Goal: Information Seeking & Learning: Learn about a topic

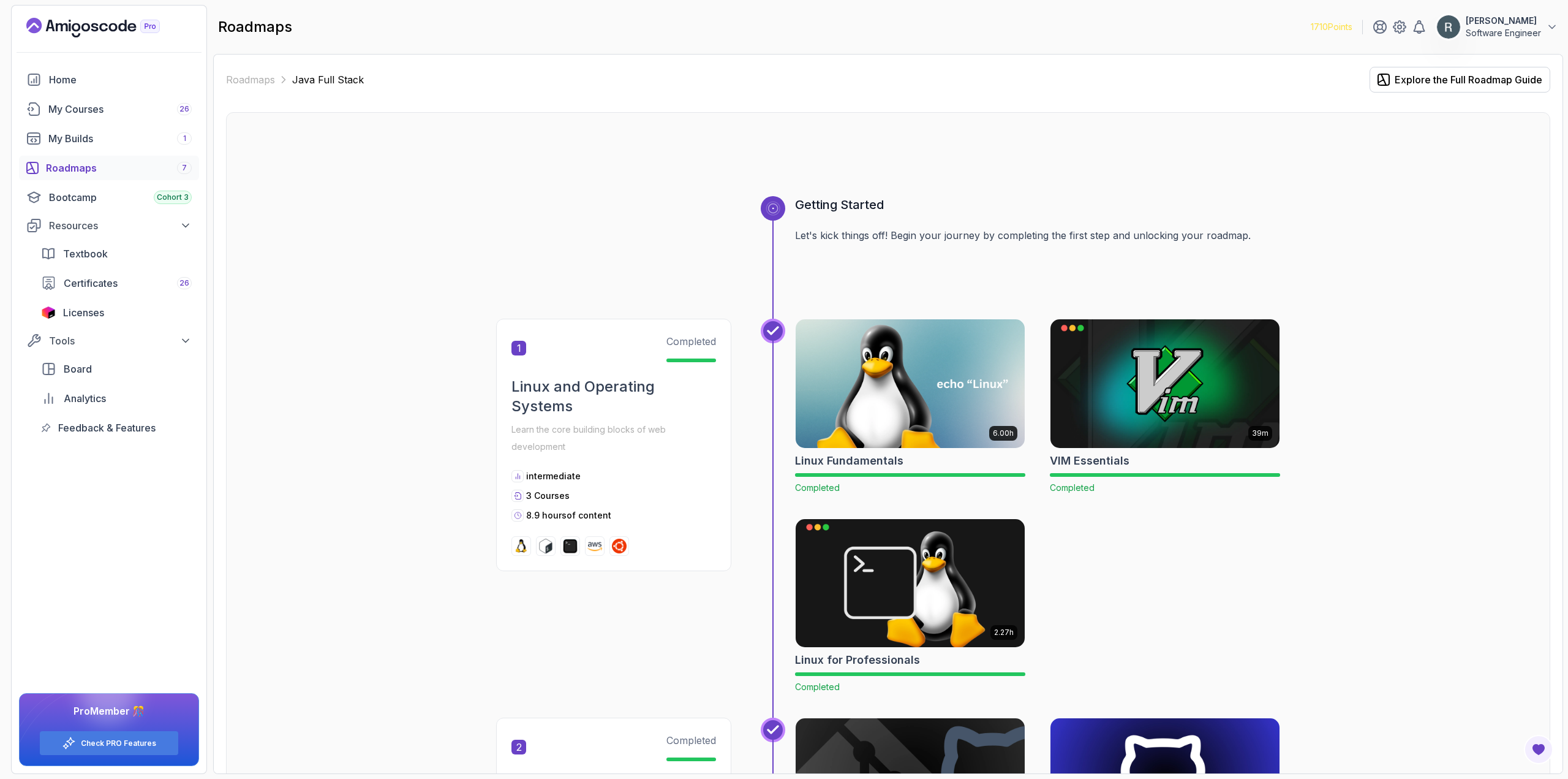
scroll to position [3568, 0]
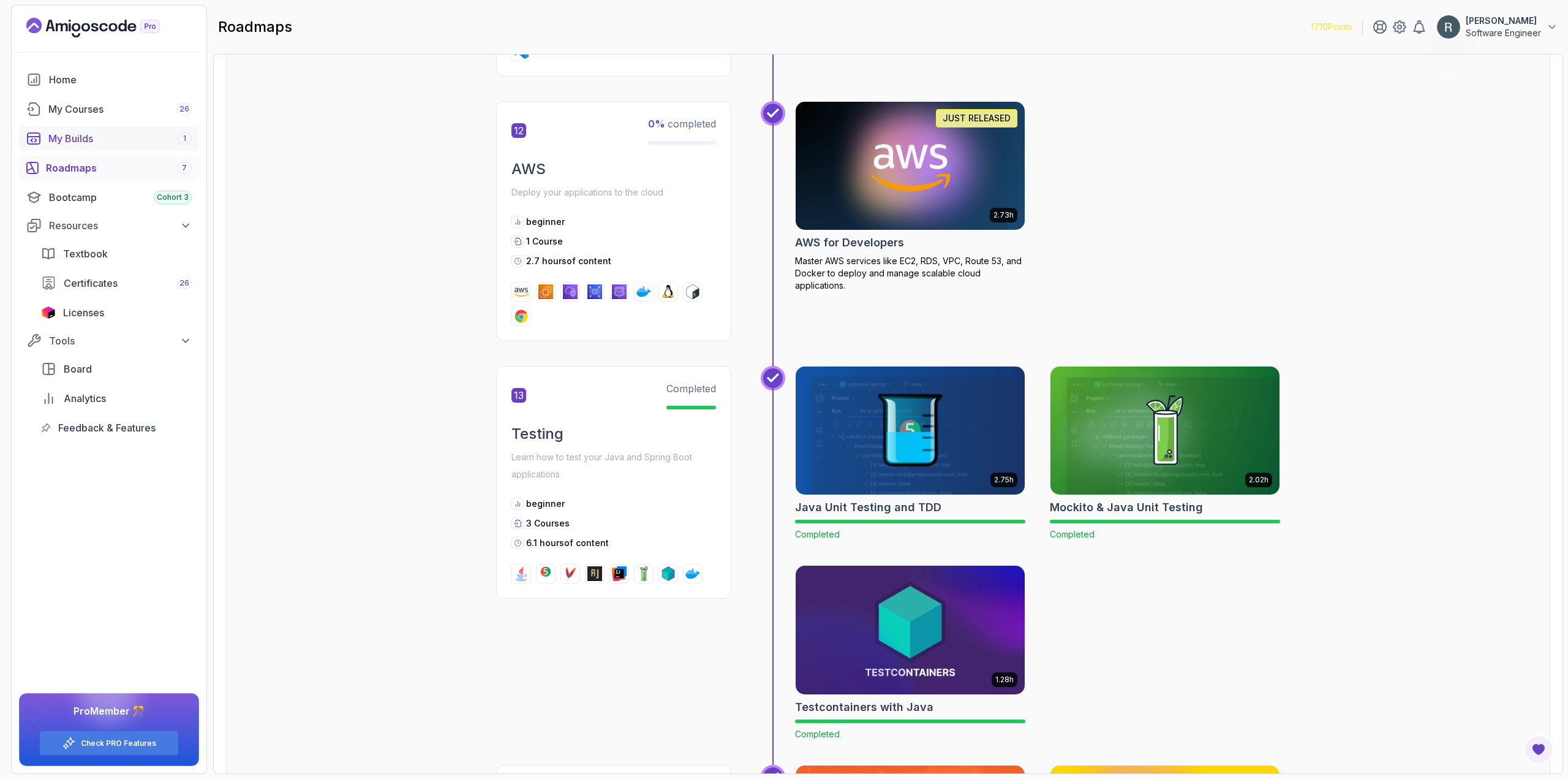
click at [164, 138] on div "My Builds 1" at bounding box center [120, 138] width 144 height 14
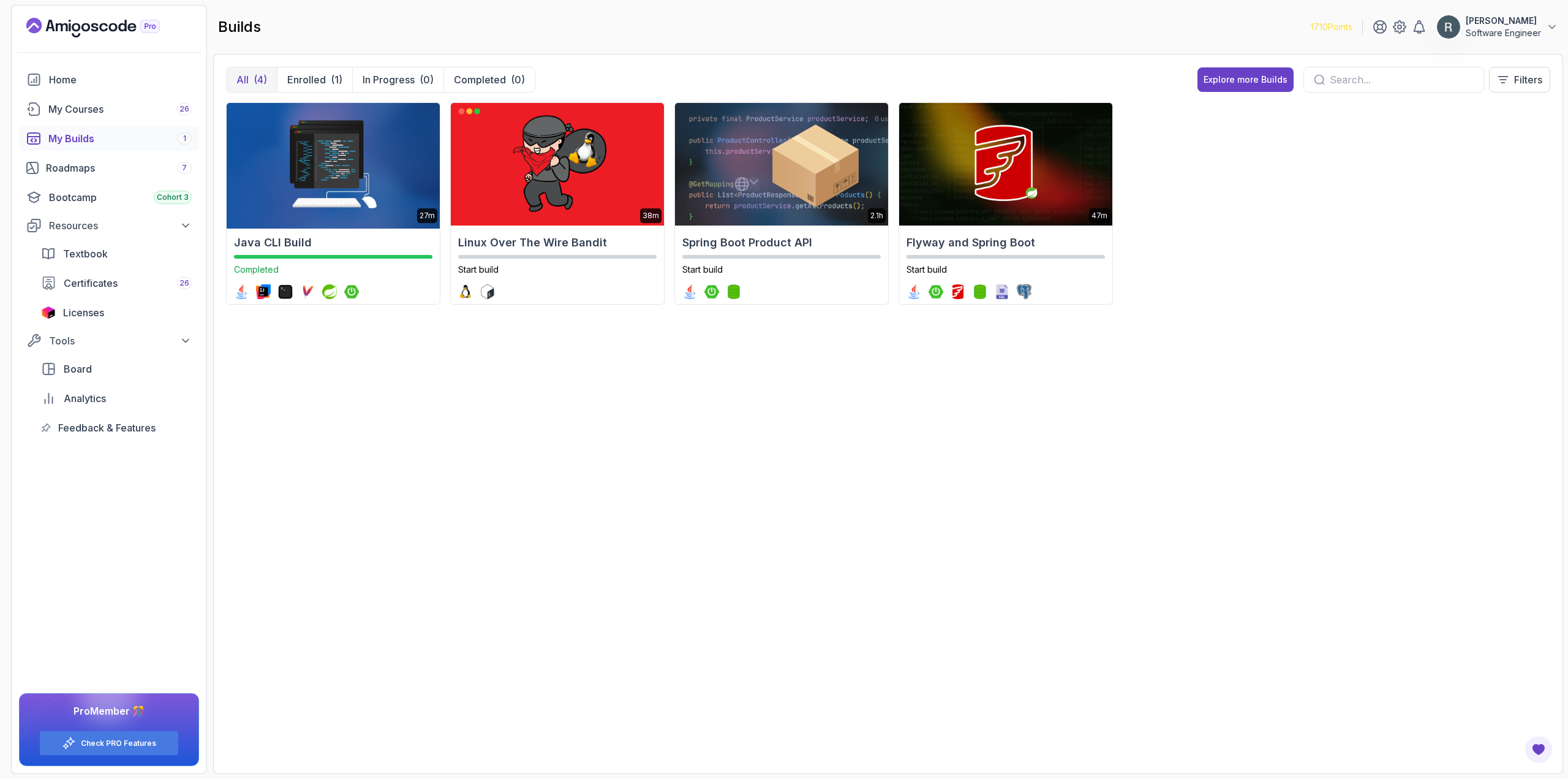
click at [385, 173] on img at bounding box center [332, 164] width 224 height 129
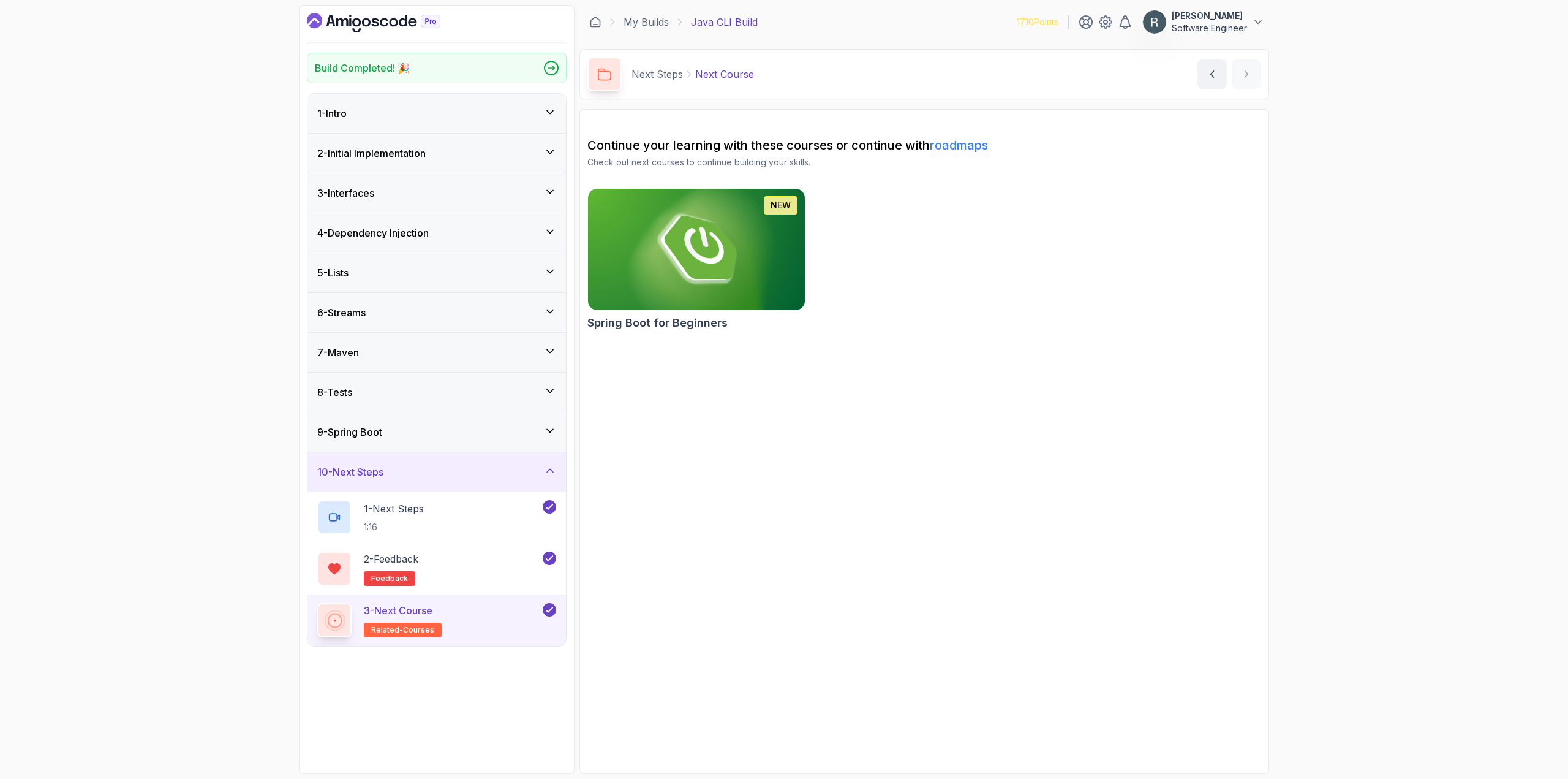
click at [376, 394] on div "8 - Tests" at bounding box center [437, 392] width 239 height 14
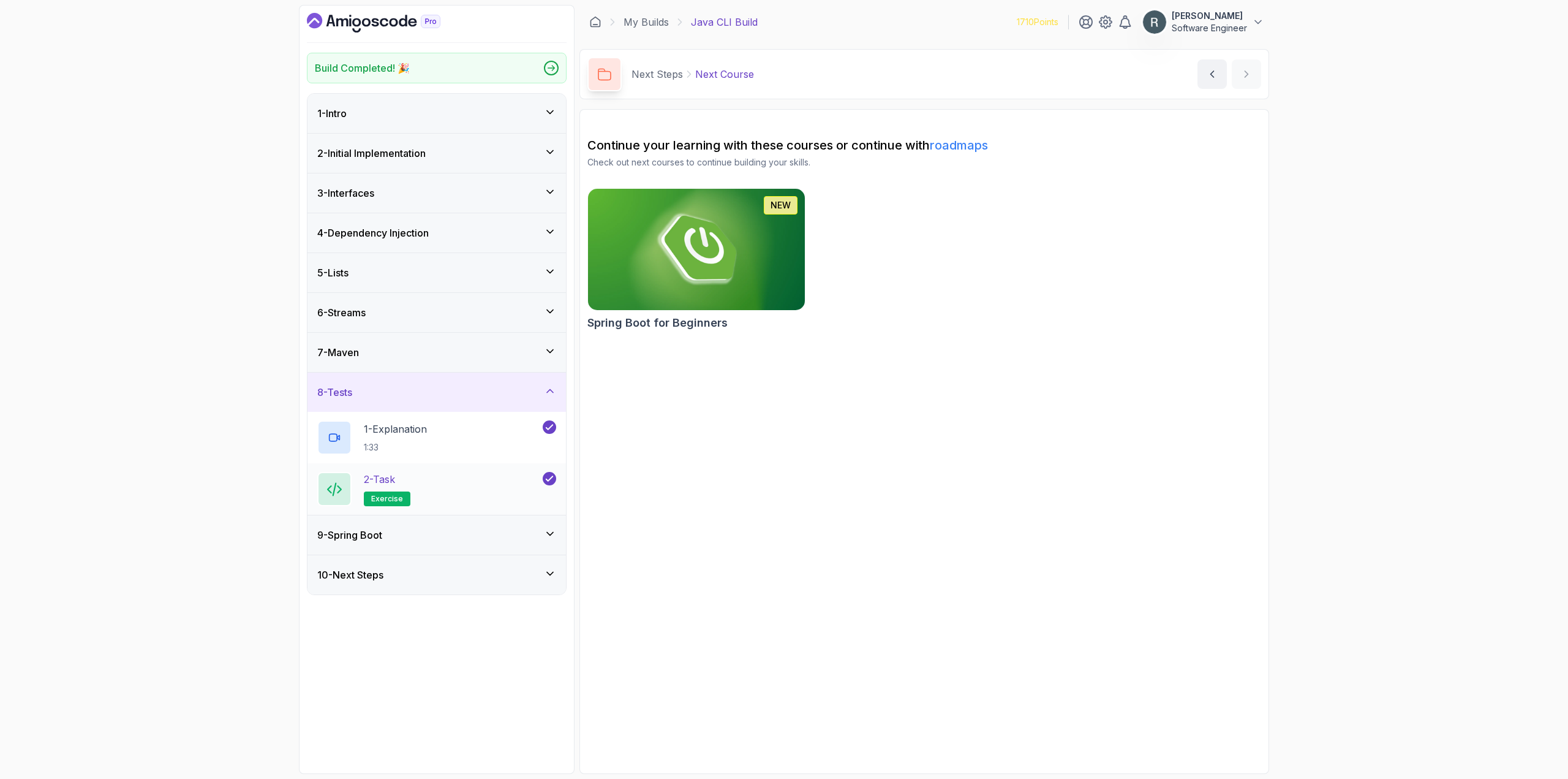
click at [425, 482] on div "2 - Task exercise" at bounding box center [429, 489] width 223 height 34
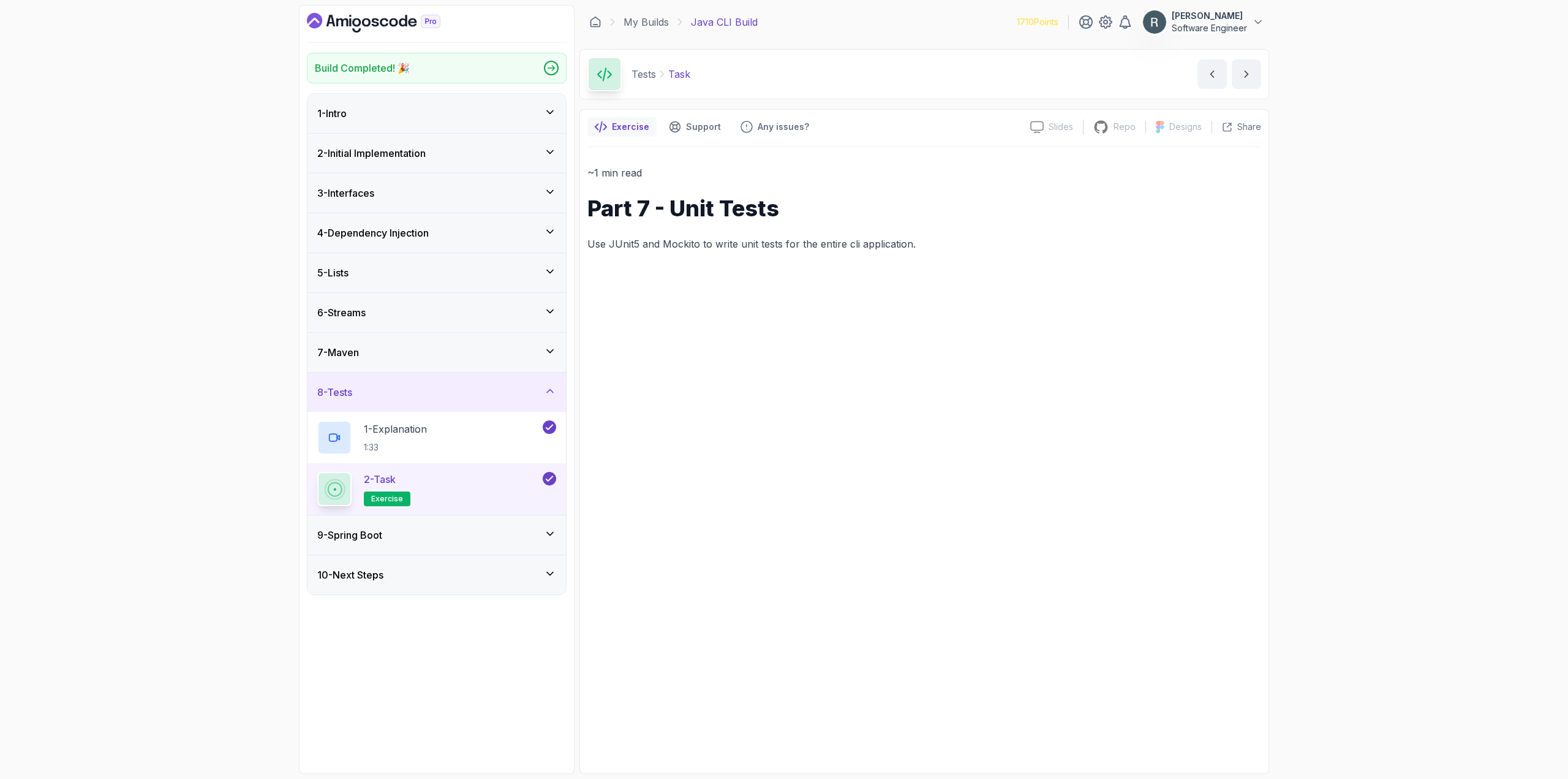
click at [439, 342] on div "7 - Maven" at bounding box center [437, 352] width 258 height 39
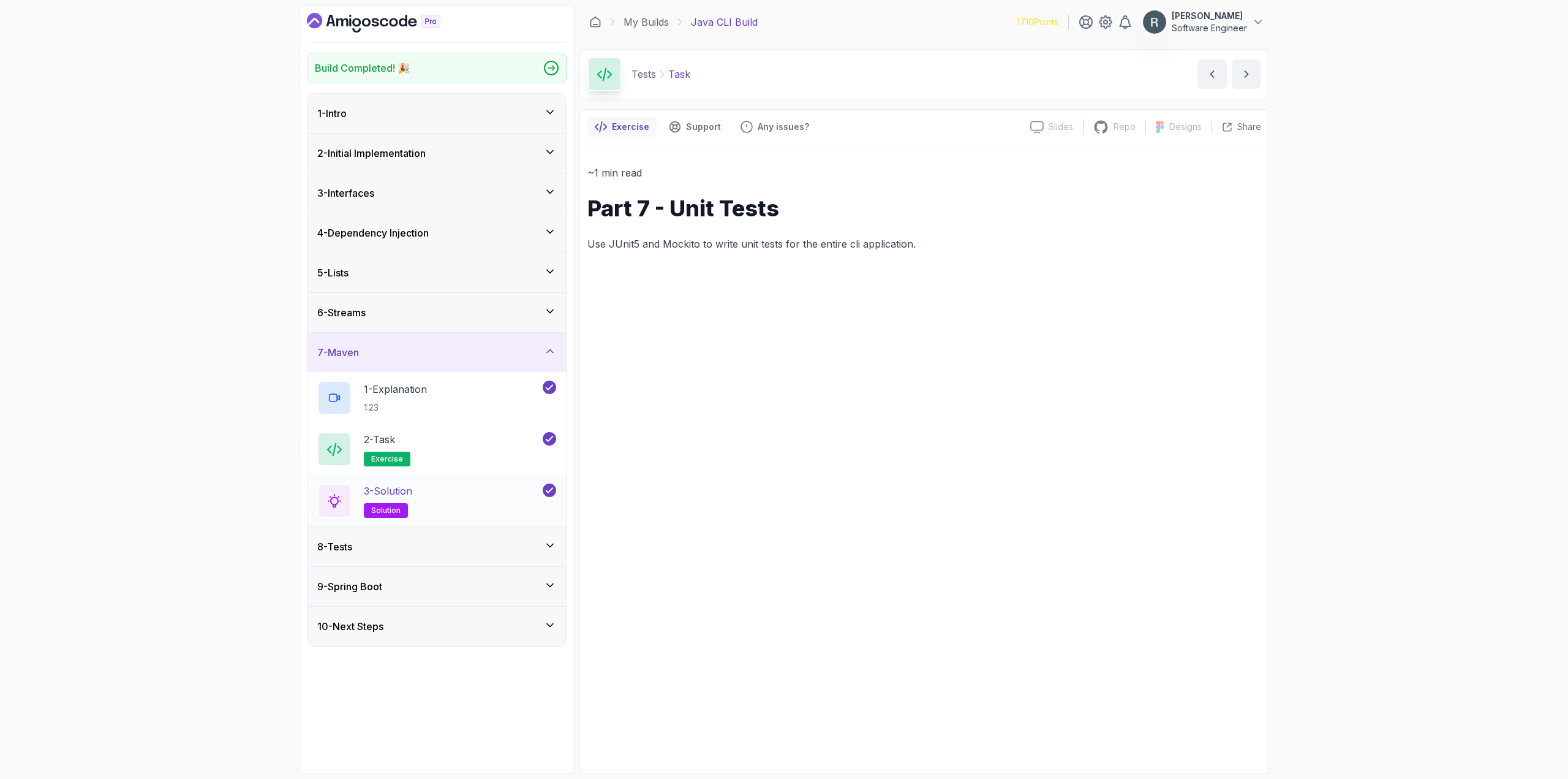
click at [454, 489] on div "3 - Solution solution" at bounding box center [429, 500] width 223 height 34
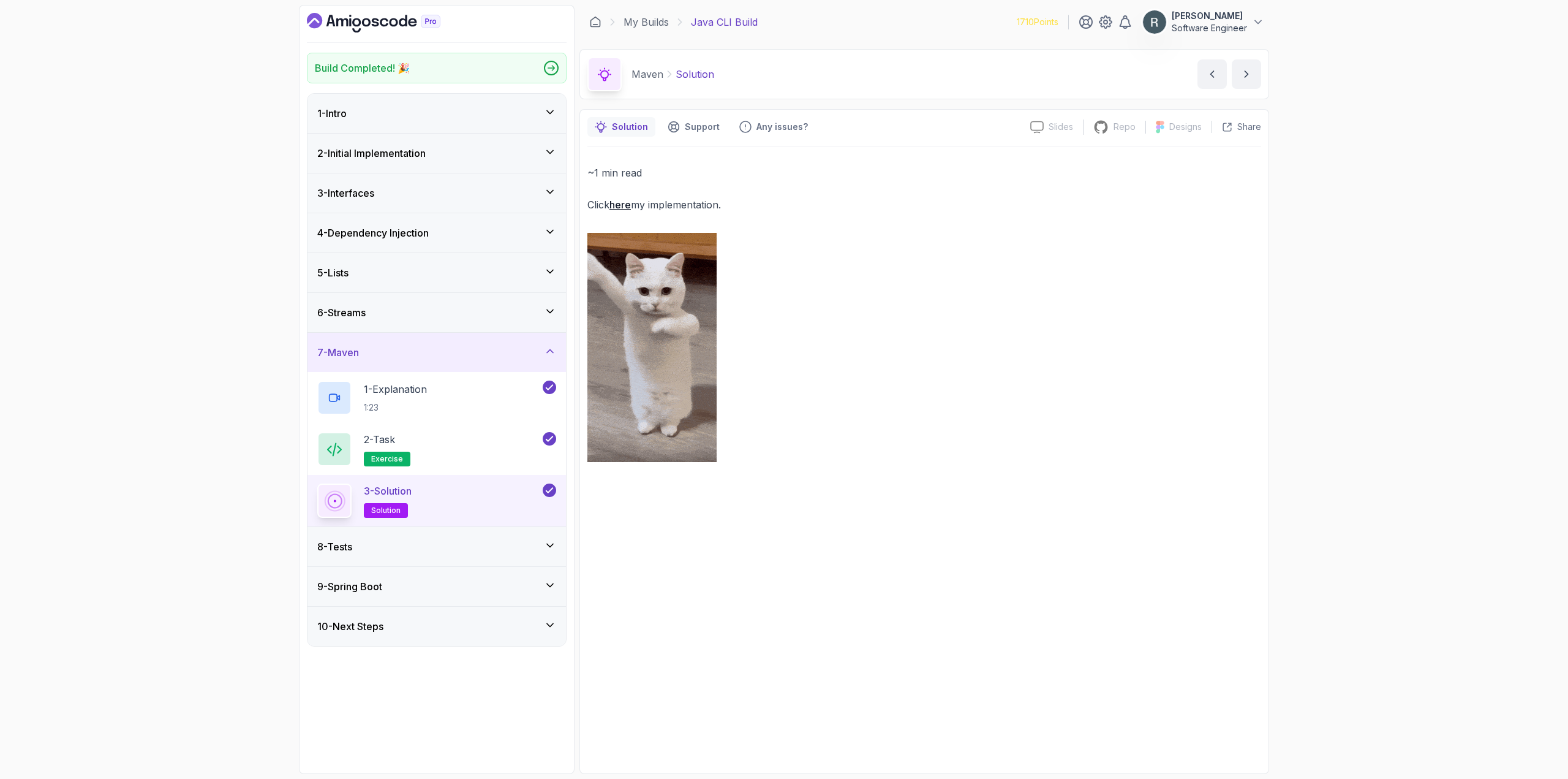
click at [627, 205] on link "here" at bounding box center [620, 205] width 22 height 12
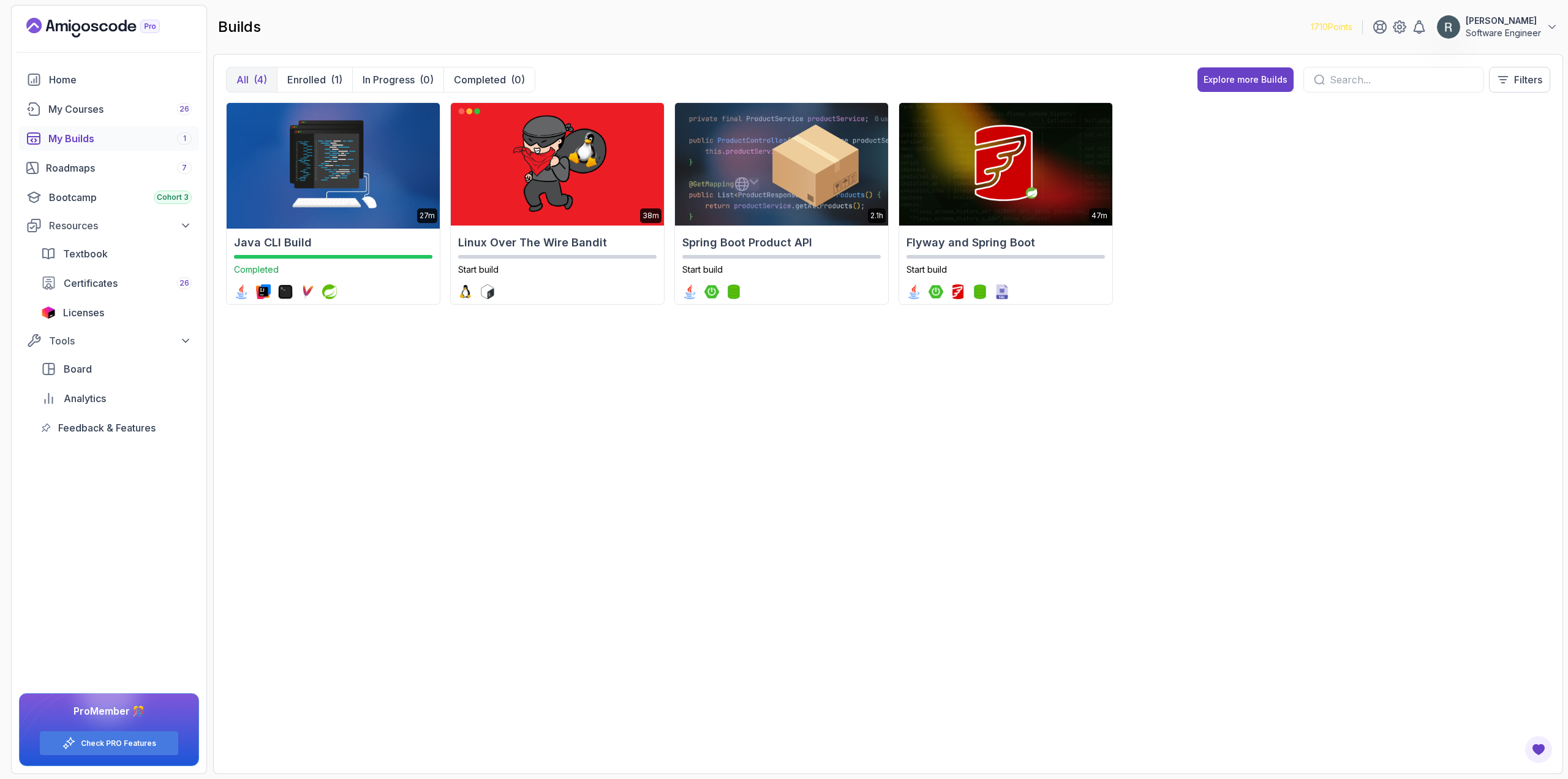
click at [358, 189] on img at bounding box center [332, 164] width 224 height 129
